Goal: Task Accomplishment & Management: Manage account settings

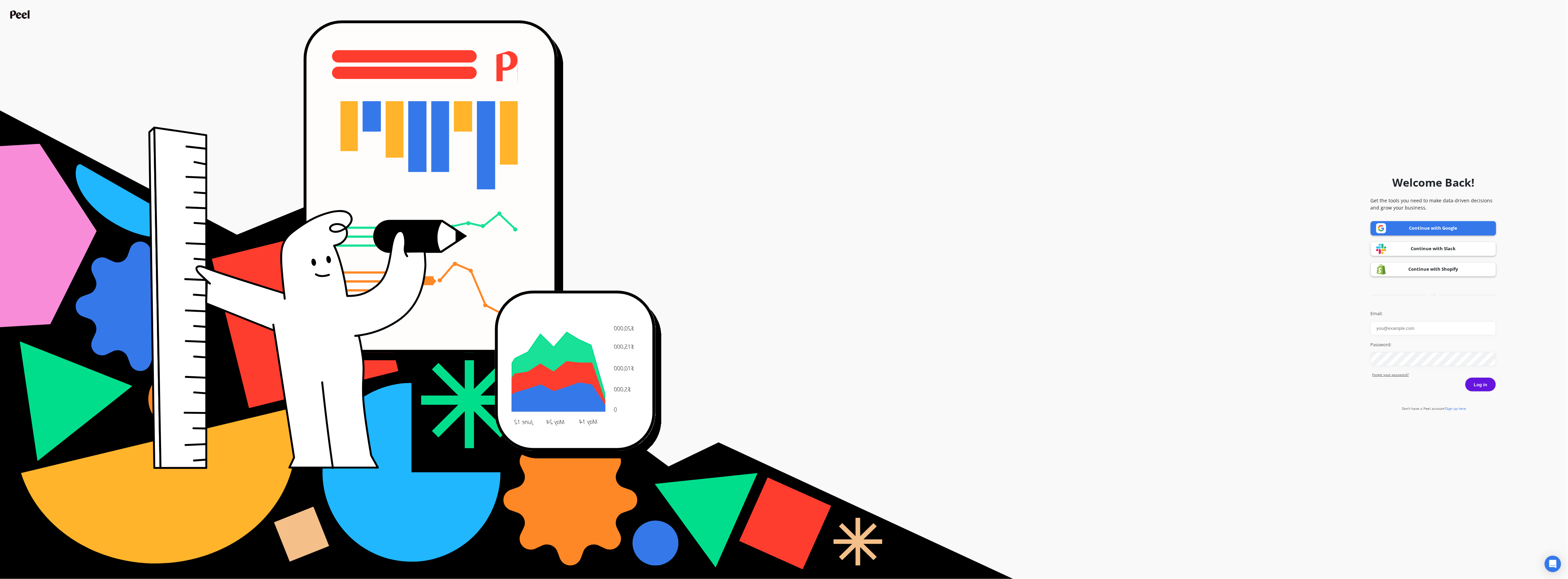
click at [1474, 272] on link "Continue with Shopify" at bounding box center [1433, 269] width 125 height 14
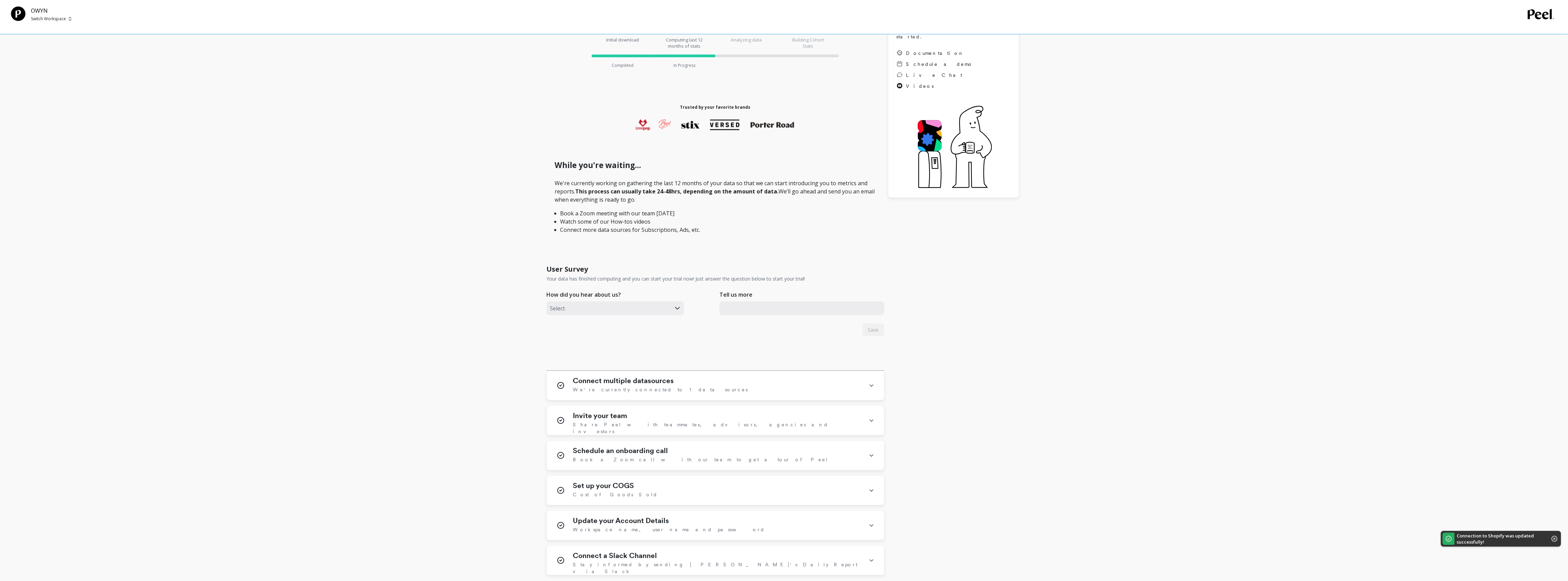
scroll to position [156, 0]
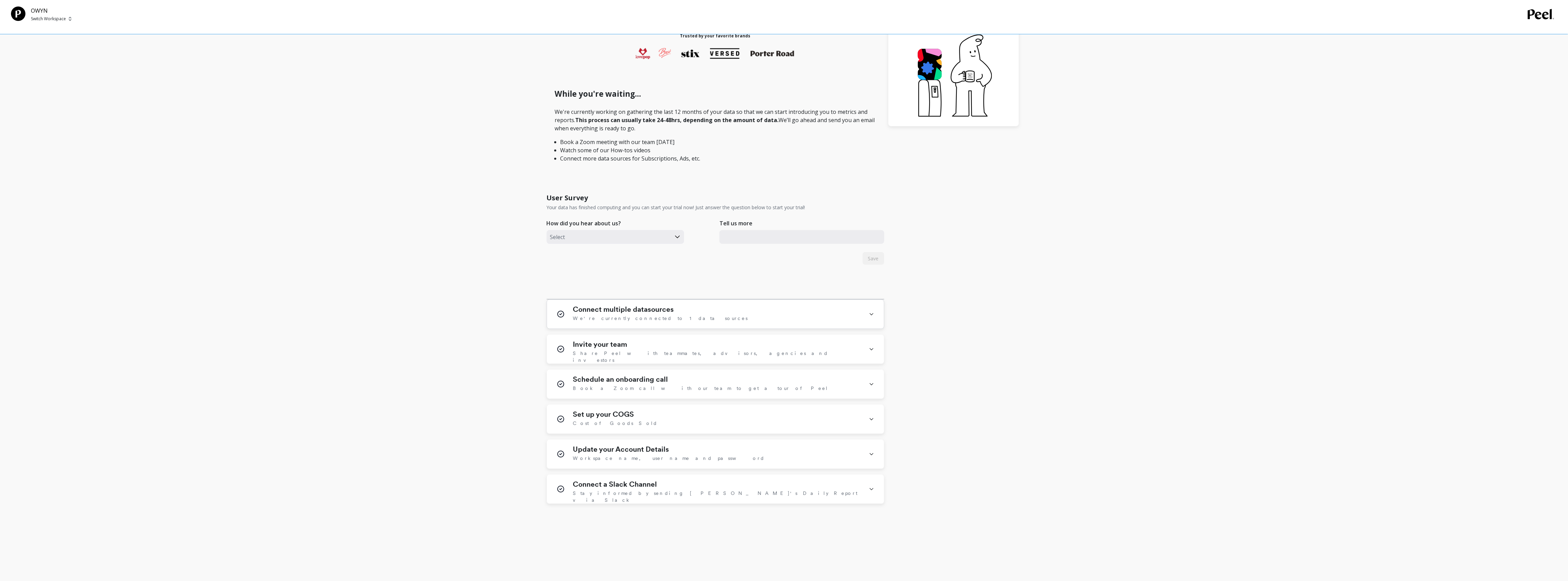
click at [868, 313] on div "Connect multiple datasources We're currently connected to 1 data sources" at bounding box center [716, 314] width 337 height 29
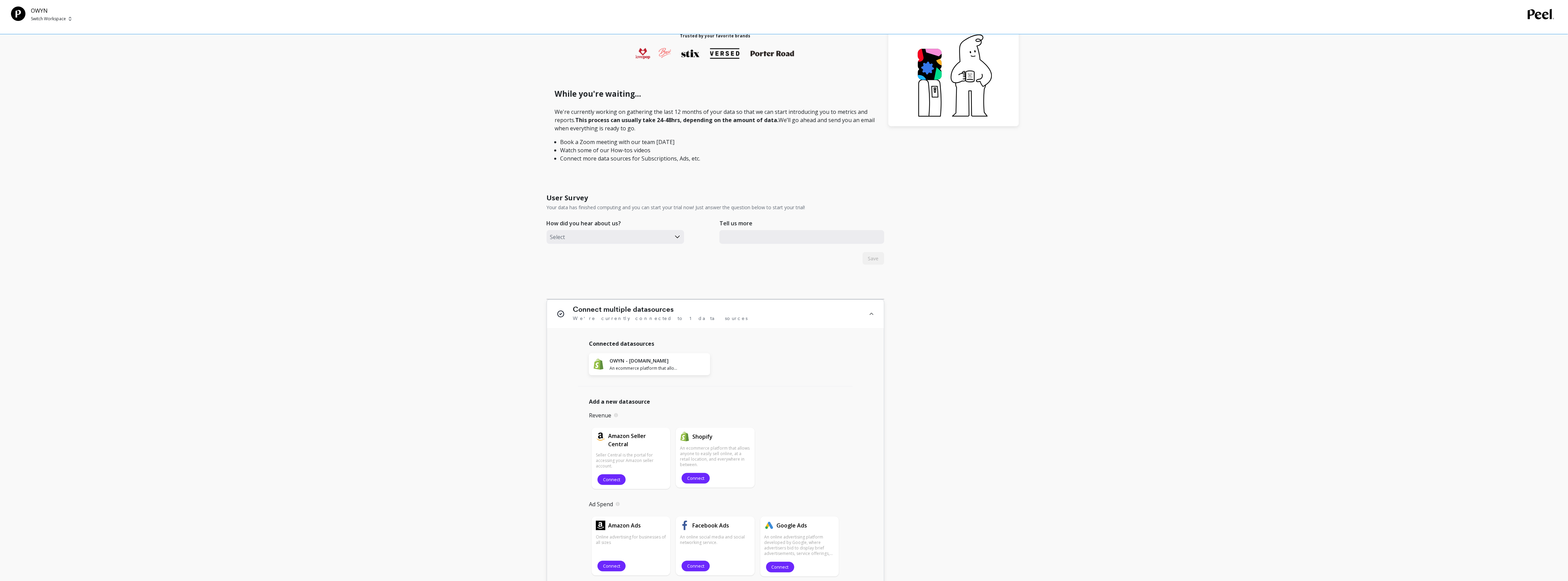
click at [868, 313] on div "Connect multiple datasources We're currently connected to 1 data sources" at bounding box center [716, 314] width 337 height 29
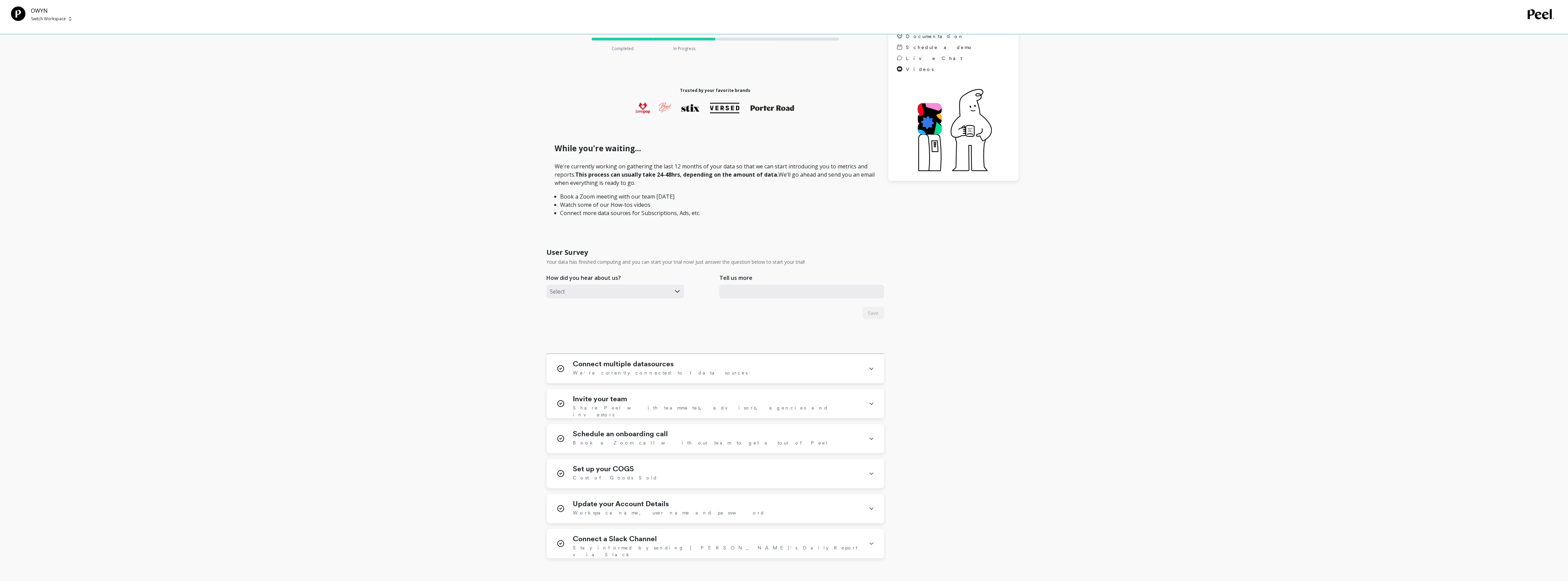
scroll to position [0, 0]
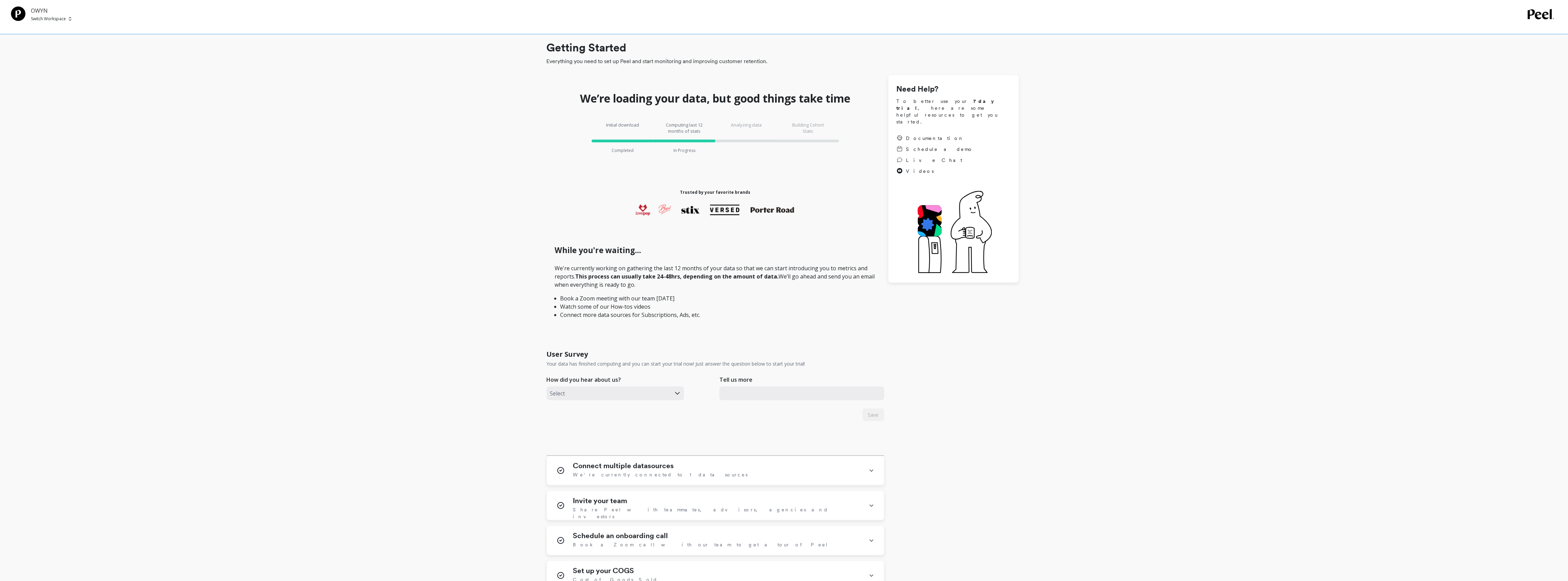
click at [38, 14] on p "OWYN" at bounding box center [51, 11] width 40 height 8
click at [47, 17] on p "Switch Workspace" at bounding box center [49, 18] width 35 height 5
click at [300, 121] on div "Getting Started Everything you need to set up Peel and start monitoring and imp…" at bounding box center [782, 367] width 1543 height 724
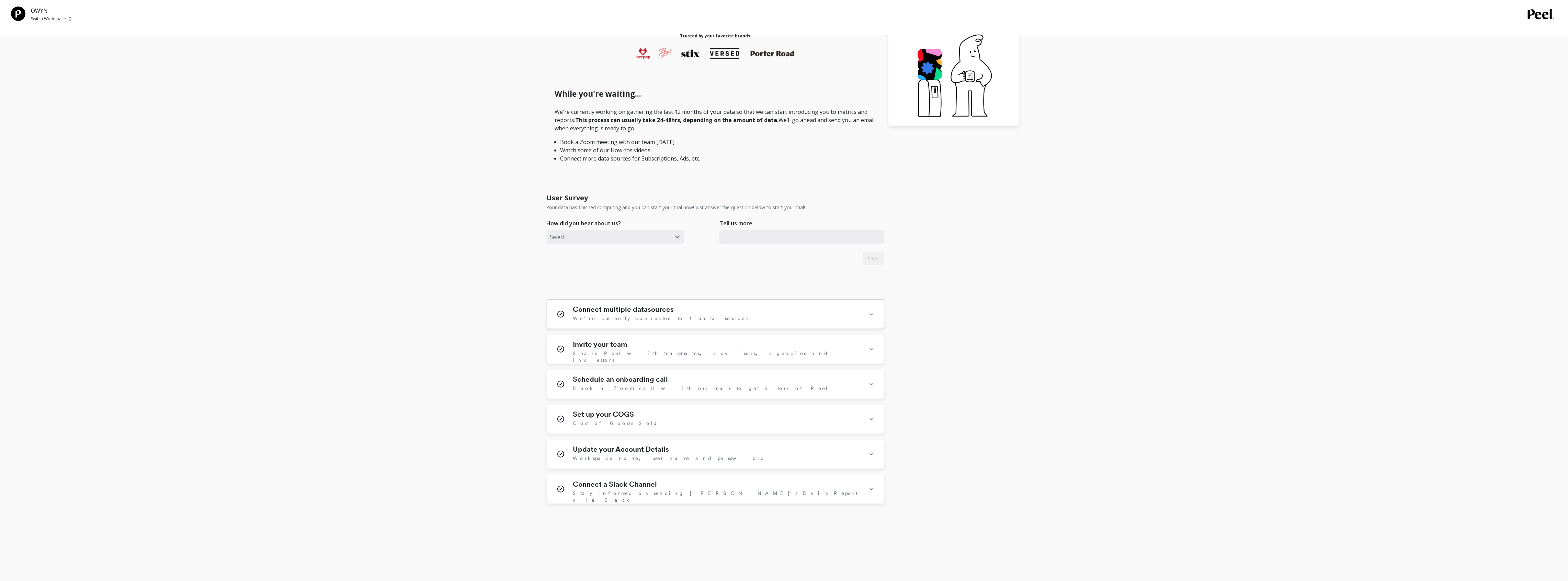
drag, startPoint x: 846, startPoint y: 312, endPoint x: 842, endPoint y: 315, distance: 5.0
click at [844, 315] on div "Connect multiple datasources We're currently connected to 1 data sources" at bounding box center [716, 315] width 288 height 18
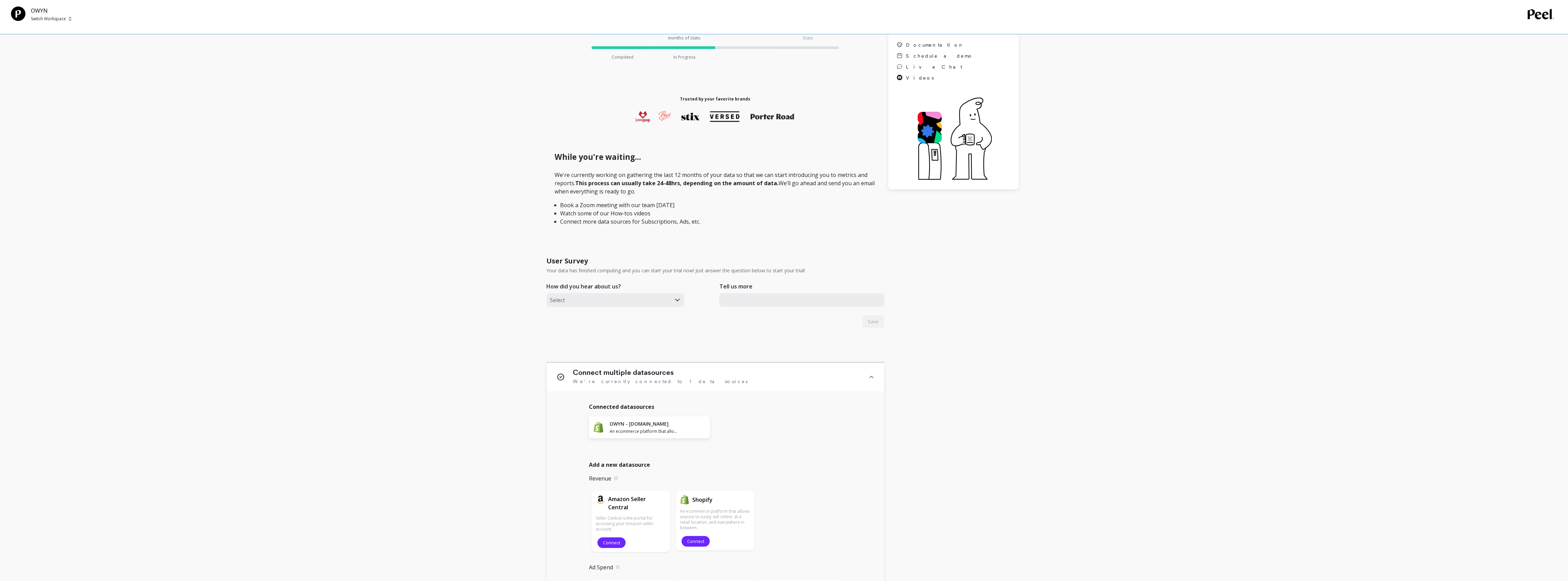
scroll to position [228, 0]
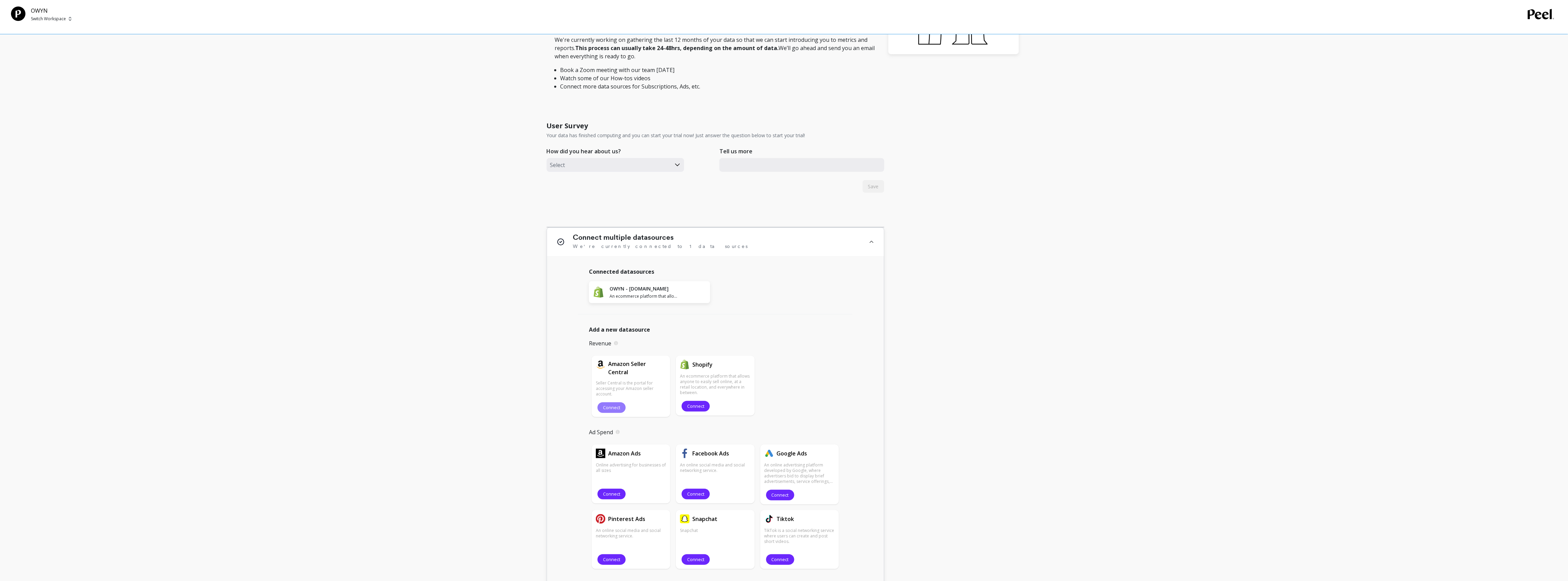
click at [620, 409] on span "Connect" at bounding box center [612, 407] width 17 height 7
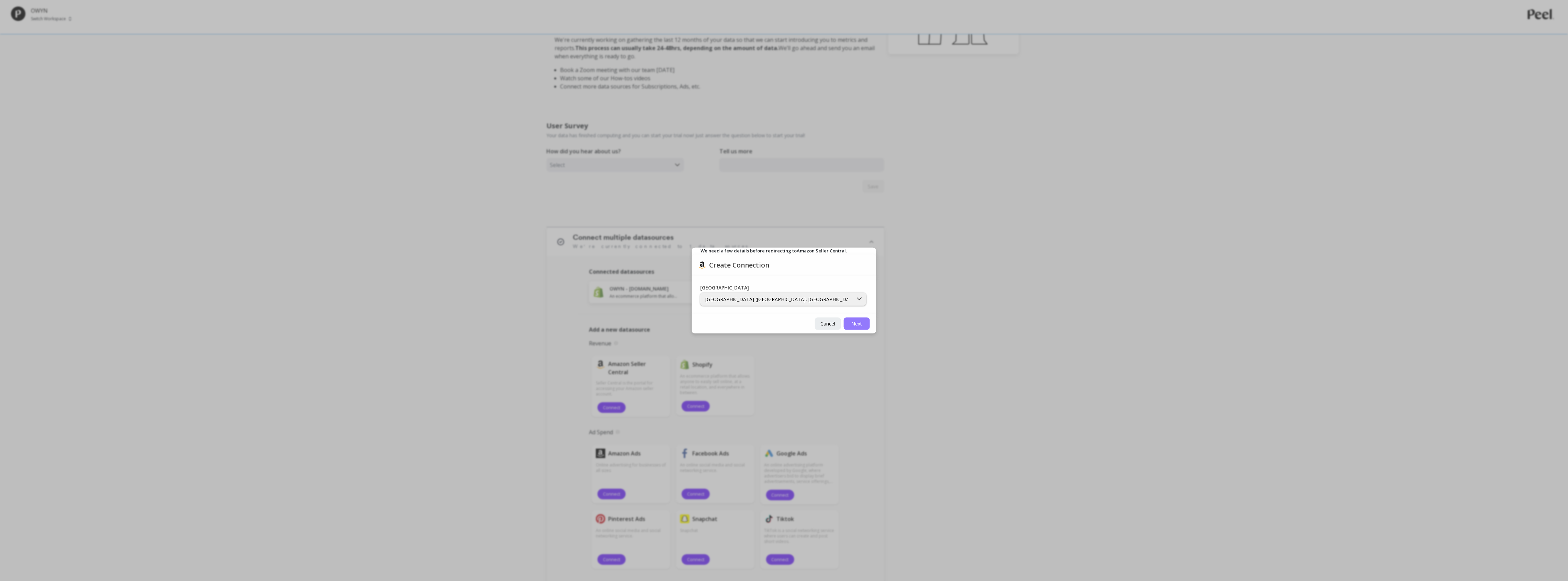
click at [863, 327] on button "Next" at bounding box center [857, 324] width 26 height 12
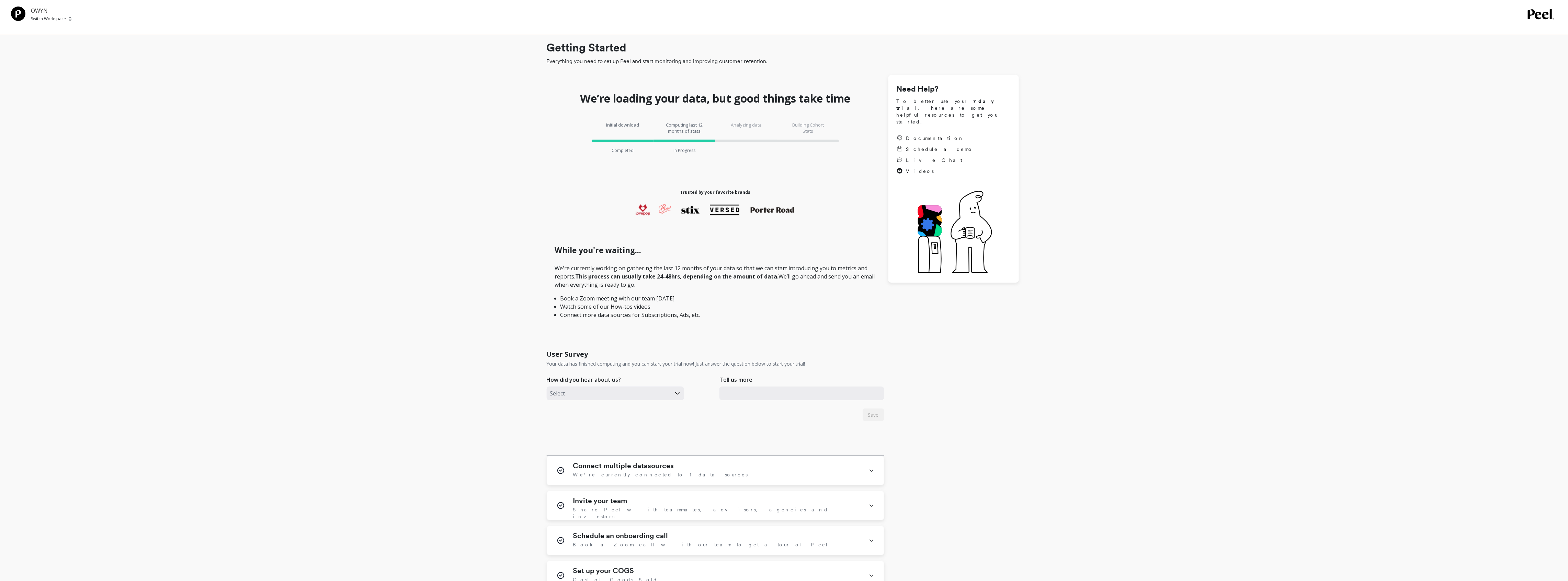
click at [39, 14] on p "OWYN" at bounding box center [51, 11] width 40 height 8
click at [39, 18] on p "Switch Workspace" at bounding box center [49, 18] width 35 height 5
click at [1541, 15] on icon at bounding box center [1541, 14] width 27 height 11
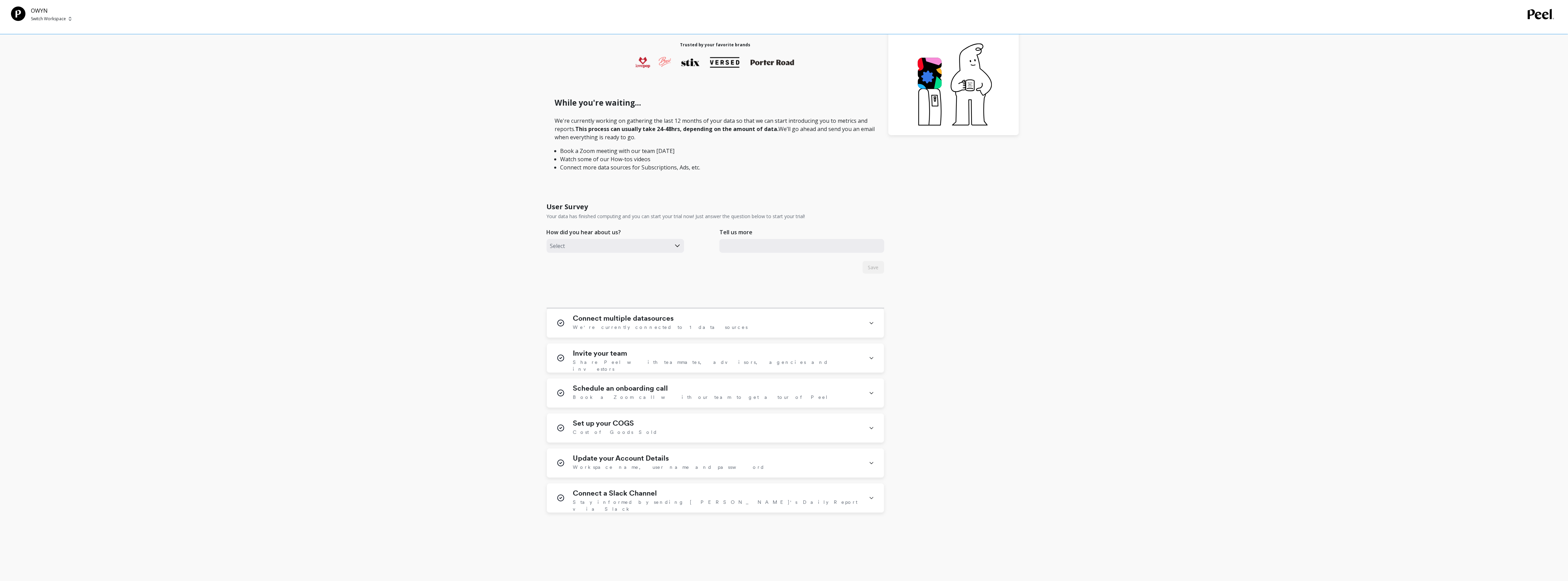
scroll to position [156, 0]
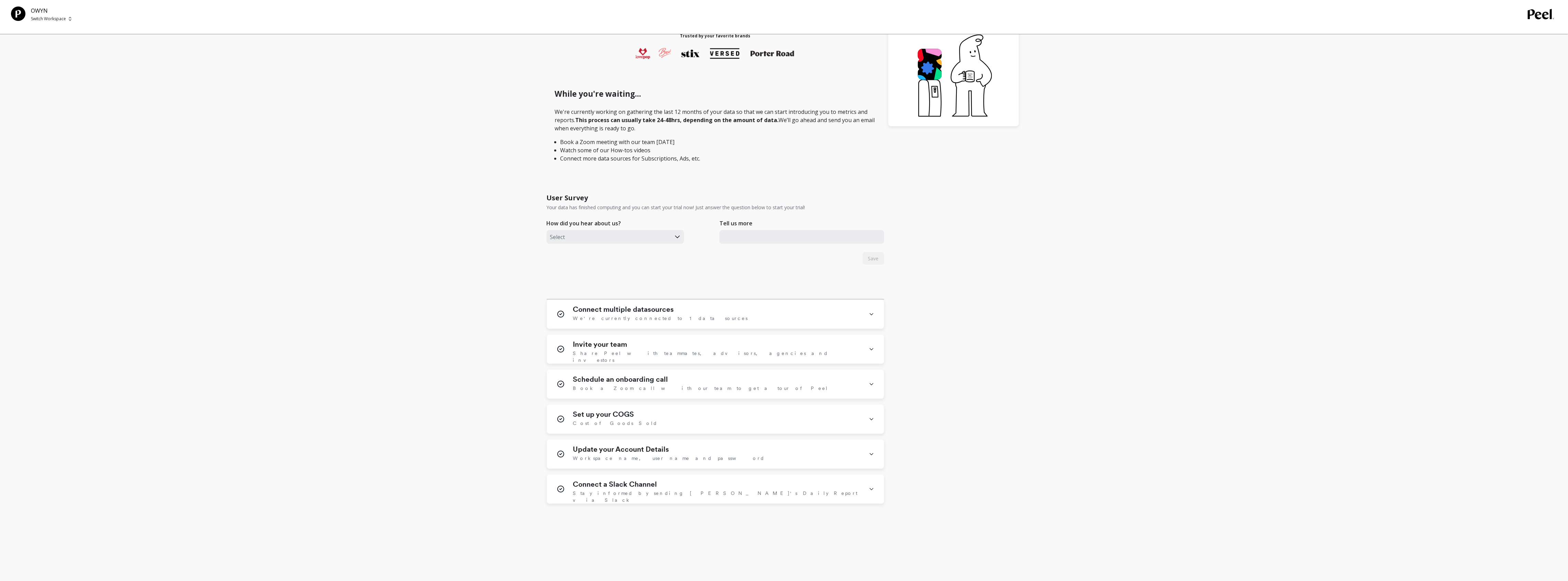
click at [1544, 17] on icon at bounding box center [1541, 14] width 27 height 11
click at [40, 7] on p "OWYN" at bounding box center [51, 11] width 40 height 8
click at [39, 17] on p "Switch Workspace" at bounding box center [49, 18] width 35 height 5
click at [57, 49] on p "OWYN" at bounding box center [56, 52] width 14 height 7
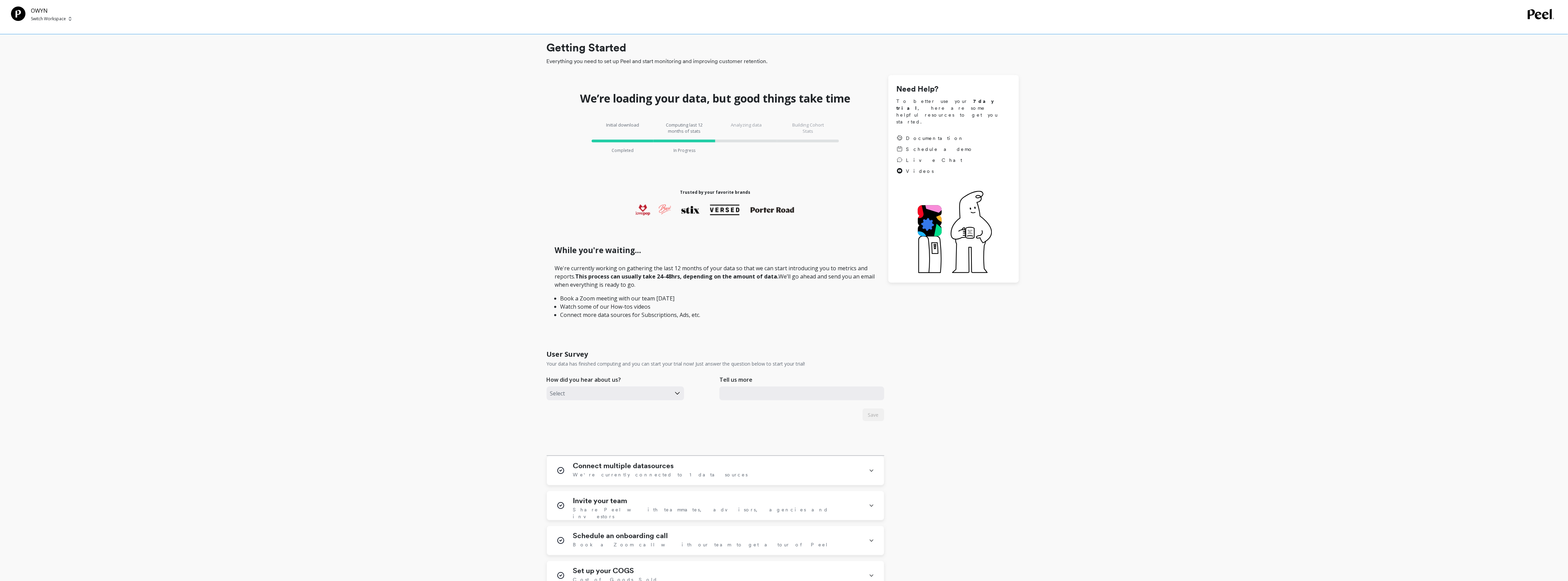
click at [1548, 18] on icon at bounding box center [1541, 14] width 27 height 11
